Goal: Task Accomplishment & Management: Manage account settings

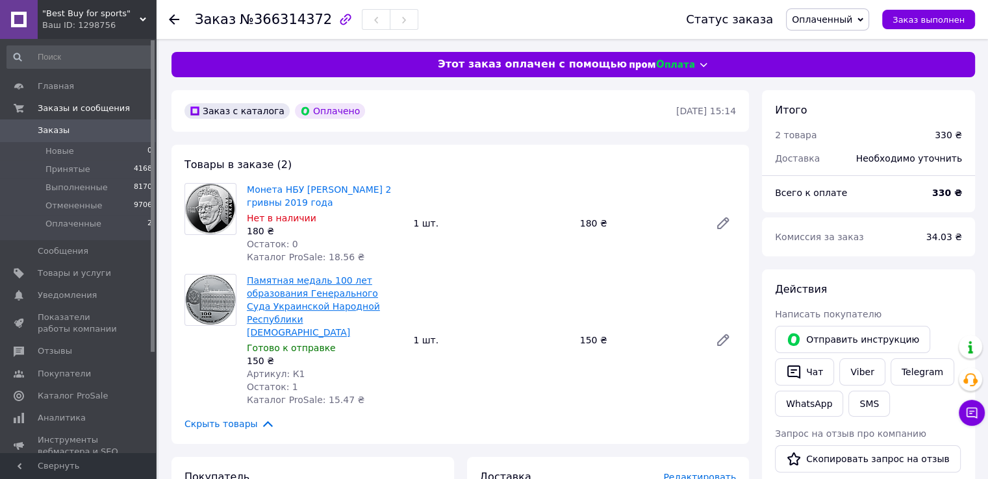
click at [315, 301] on link "Памятная медаль 100 лет образования Генерального Суда Украинской Народной Респу…" at bounding box center [313, 306] width 133 height 62
click at [286, 295] on link "Памятная медаль 100 лет образования Генерального Суда Украинской Народной Респу…" at bounding box center [313, 306] width 133 height 62
click at [66, 275] on span "Товары и услуги" at bounding box center [74, 274] width 73 height 12
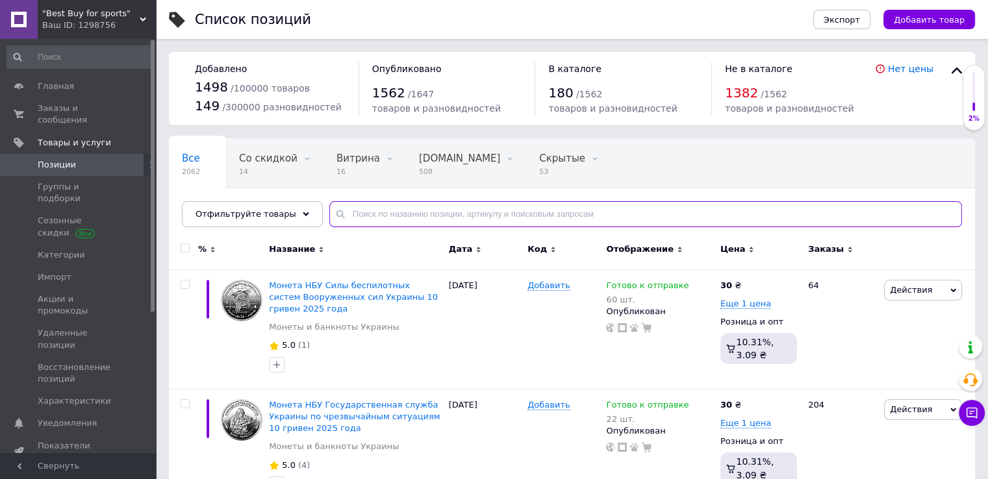
click at [361, 214] on input "text" at bounding box center [645, 214] width 632 height 26
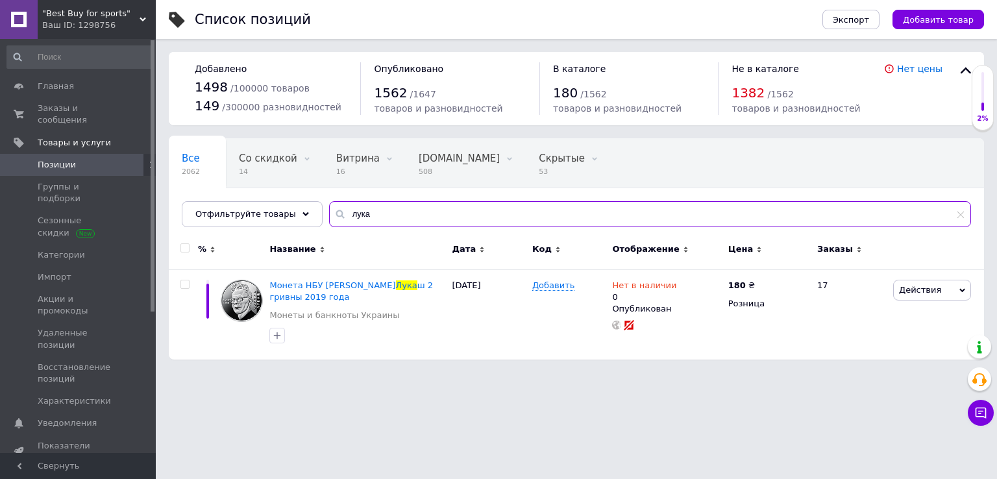
drag, startPoint x: 366, startPoint y: 216, endPoint x: 333, endPoint y: 211, distance: 33.5
click at [333, 211] on input "лука" at bounding box center [650, 214] width 642 height 26
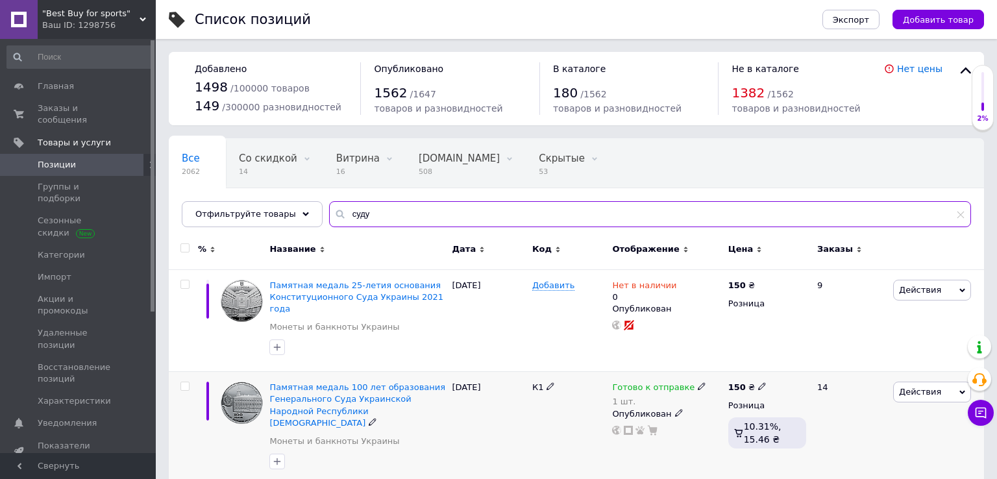
type input "суду"
click at [698, 383] on use at bounding box center [701, 386] width 7 height 7
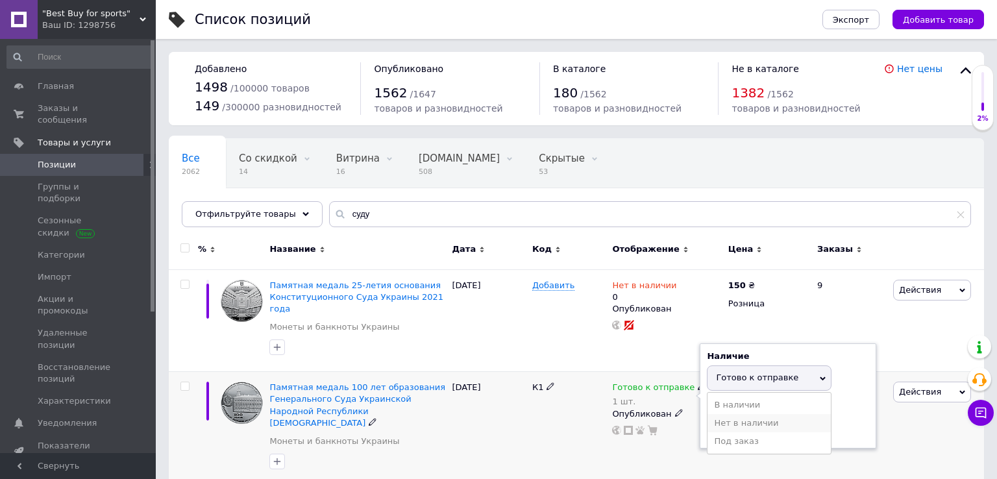
click at [745, 414] on li "Нет в наличии" at bounding box center [769, 423] width 123 height 18
drag, startPoint x: 736, startPoint y: 414, endPoint x: 705, endPoint y: 410, distance: 30.8
click at [705, 410] on div "Наличие Нет в наличии В наличии Под заказ Готово к отправке Остатки 1 шт." at bounding box center [788, 396] width 177 height 105
click at [540, 421] on div "К1" at bounding box center [569, 429] width 80 height 114
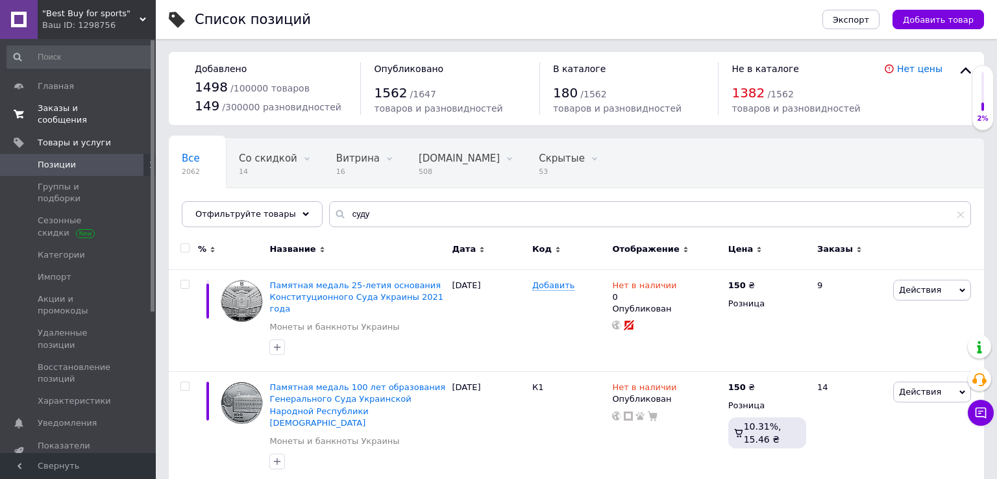
click at [80, 106] on span "Заказы и сообщения" at bounding box center [79, 114] width 82 height 23
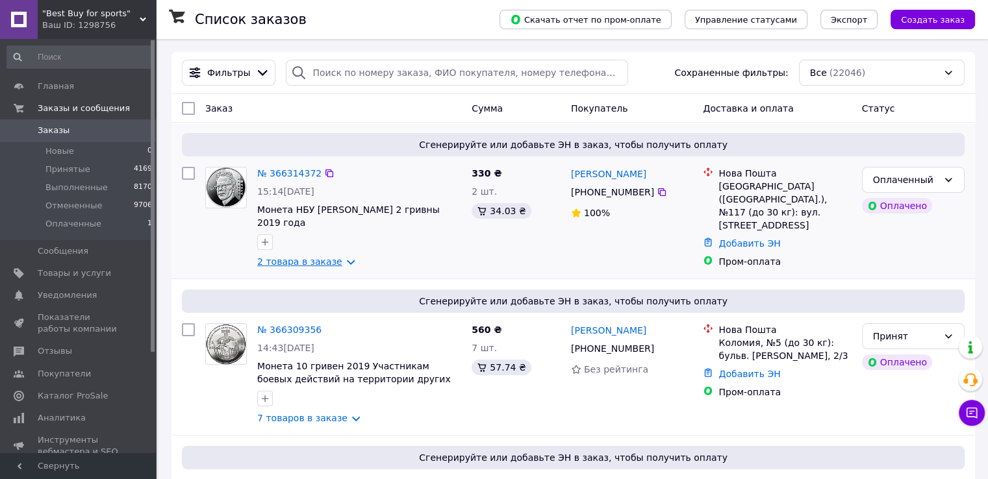
click at [317, 256] on link "2 товара в заказе" at bounding box center [299, 261] width 85 height 10
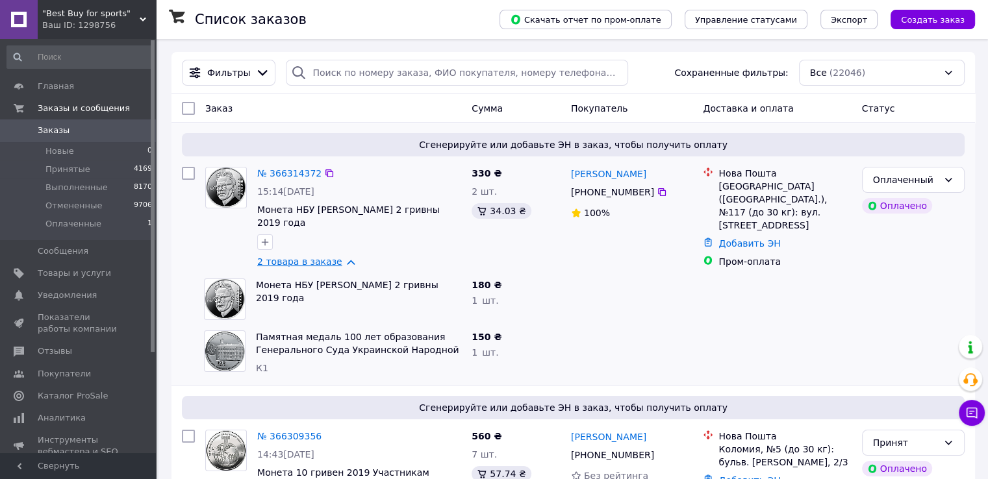
click at [317, 256] on link "2 товара в заказе" at bounding box center [299, 261] width 85 height 10
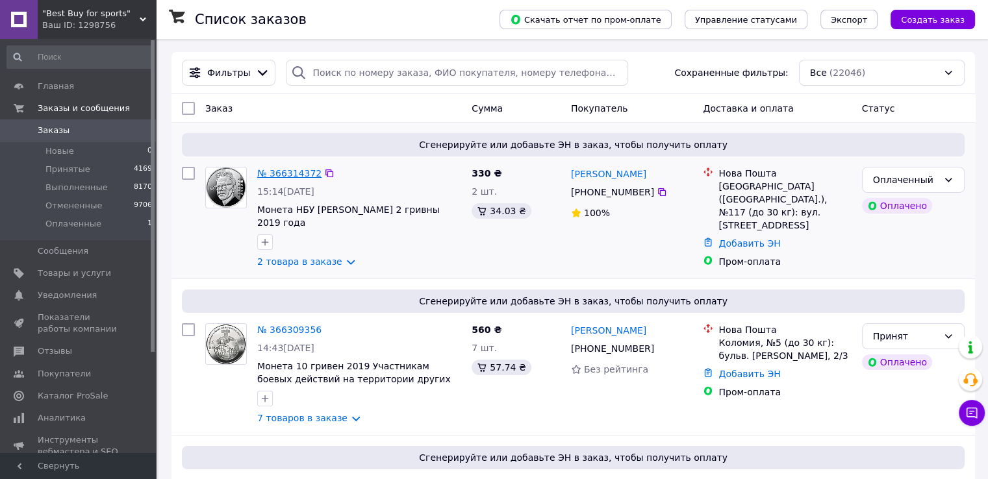
click at [286, 175] on link "№ 366314372" at bounding box center [289, 173] width 64 height 10
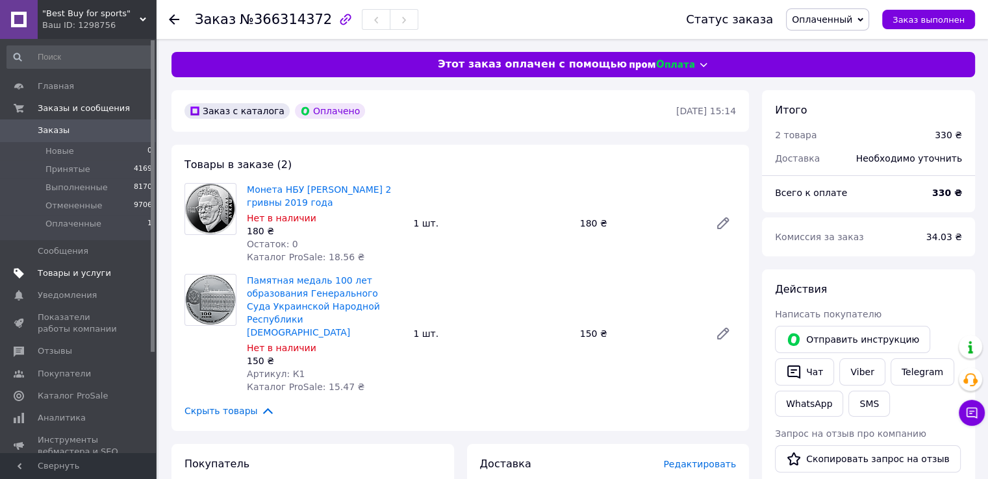
click at [71, 275] on span "Товары и услуги" at bounding box center [74, 274] width 73 height 12
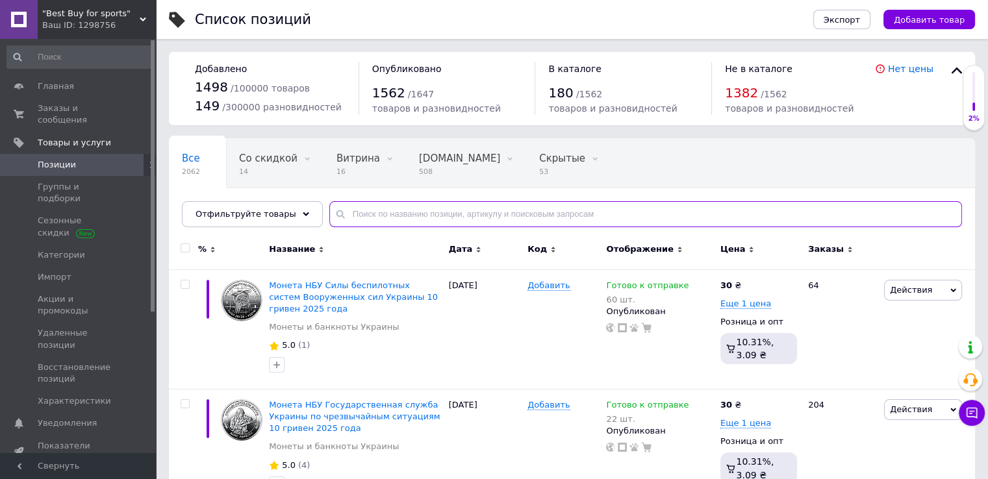
click at [346, 214] on input "text" at bounding box center [645, 214] width 632 height 26
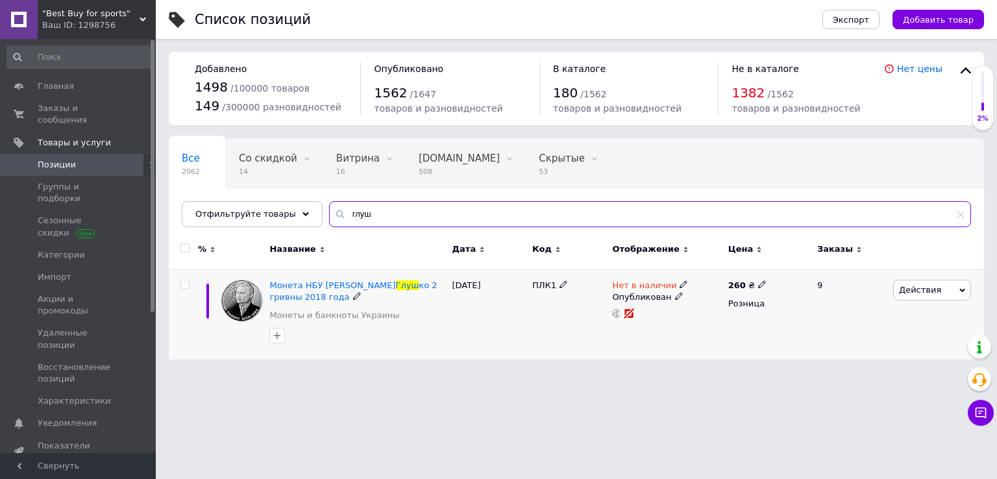
type input "глуш"
click at [680, 284] on icon at bounding box center [684, 285] width 8 height 8
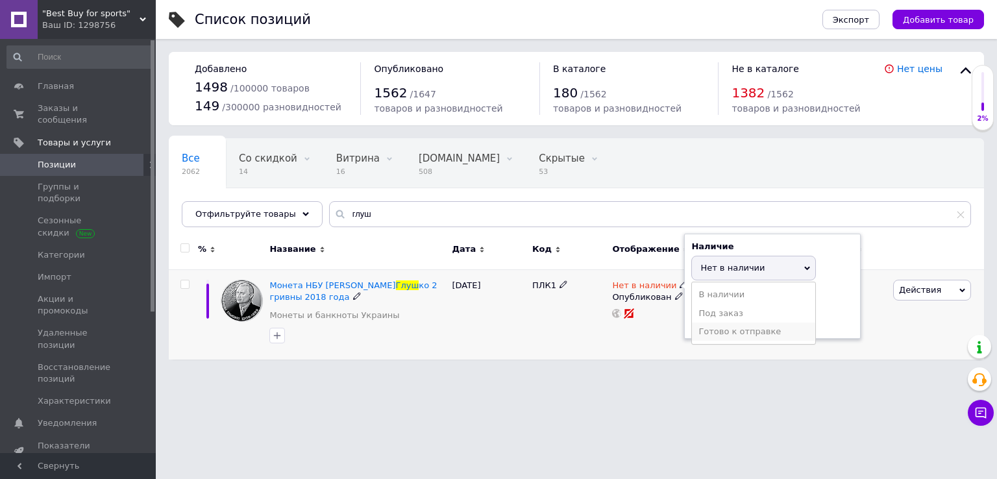
click at [719, 327] on li "Готово к отправке" at bounding box center [753, 332] width 123 height 18
click at [710, 318] on input at bounding box center [741, 319] width 99 height 26
type input "1"
click at [479, 373] on html ""Best Buy for sports" Ваш ID: 1298756 Сайт "Best Buy for sports" Кабинет покупа…" at bounding box center [498, 186] width 997 height 373
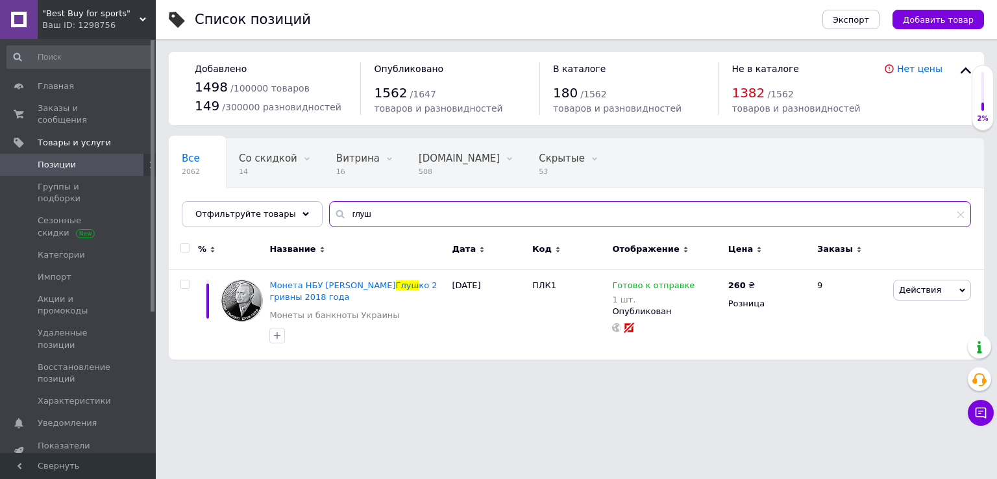
drag, startPoint x: 364, startPoint y: 217, endPoint x: 329, endPoint y: 214, distance: 35.2
click at [329, 214] on div "глуш" at bounding box center [650, 214] width 642 height 26
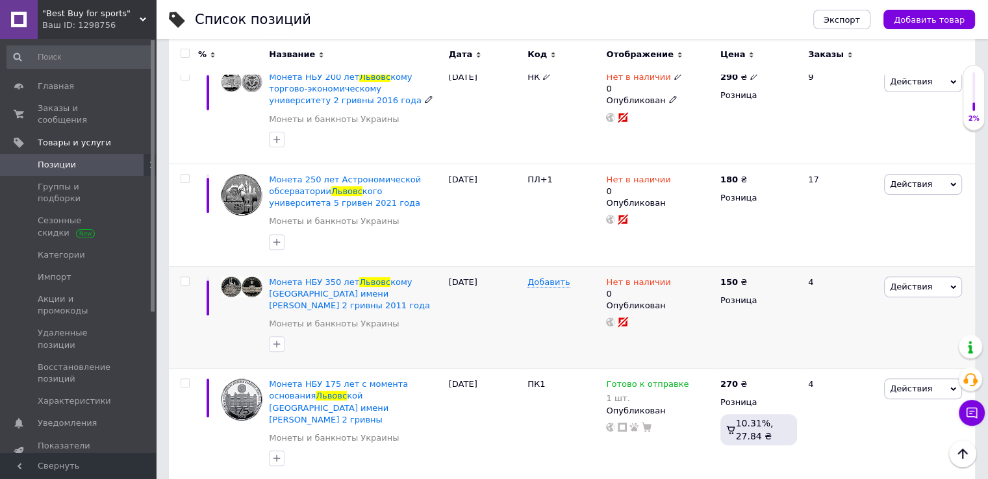
scroll to position [416, 0]
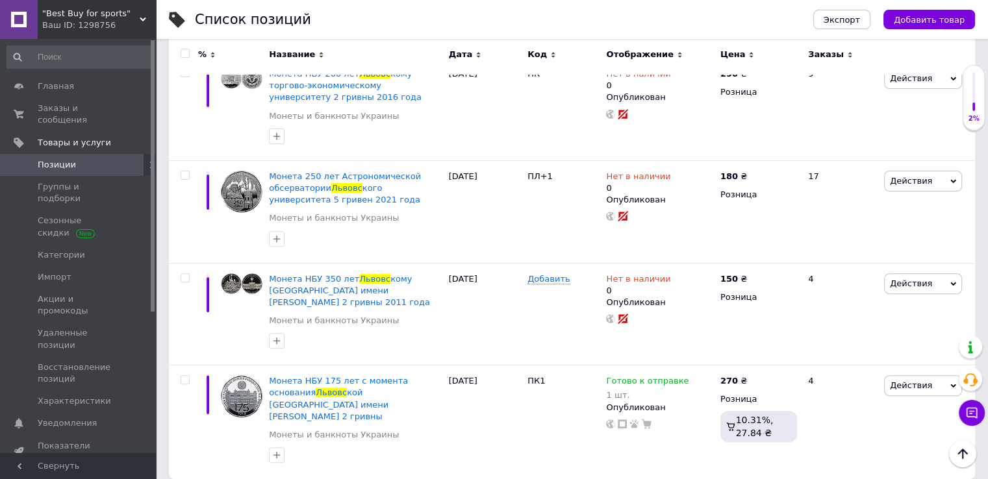
type input "львовс"
click at [52, 106] on span "Заказы и сообщения" at bounding box center [79, 114] width 82 height 23
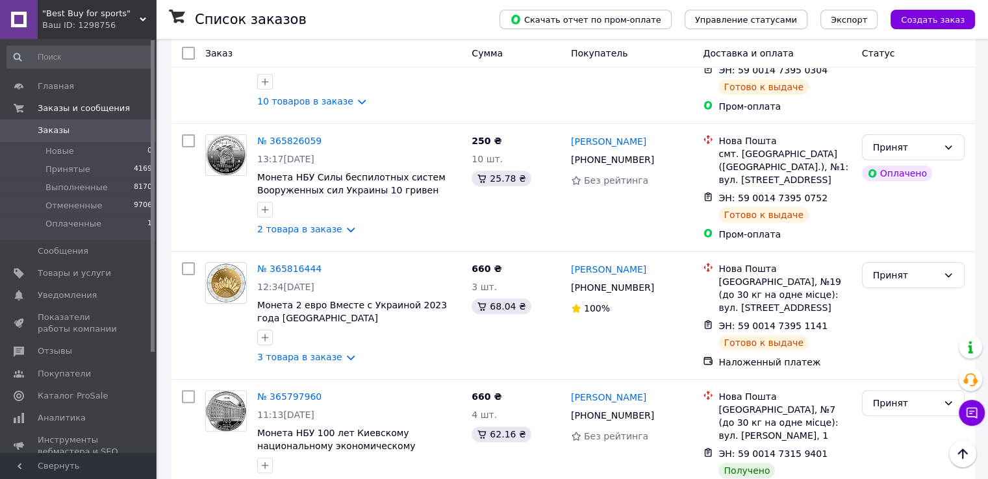
scroll to position [5195, 0]
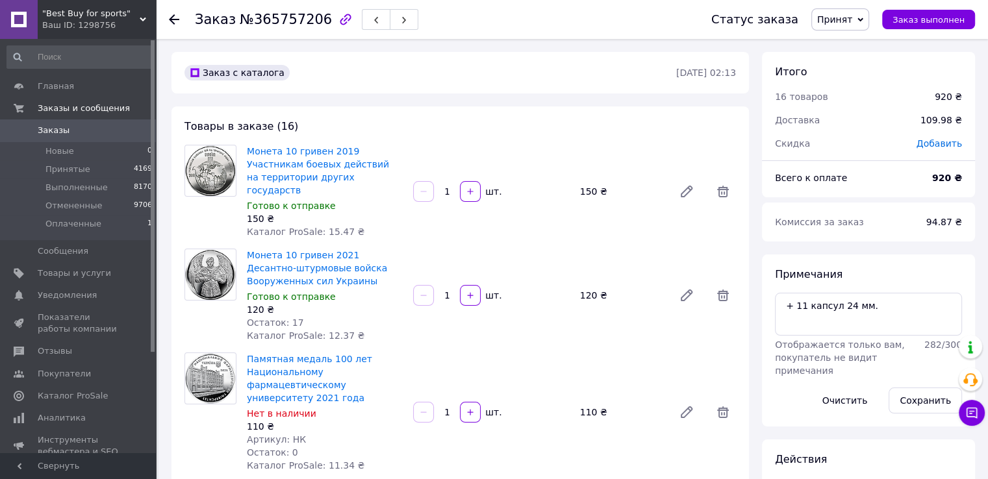
click at [56, 131] on span "Заказы" at bounding box center [54, 131] width 32 height 12
